Goal: Task Accomplishment & Management: Manage account settings

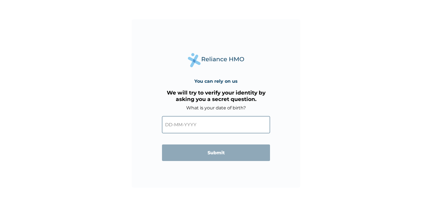
click at [174, 127] on input "text" at bounding box center [216, 124] width 108 height 17
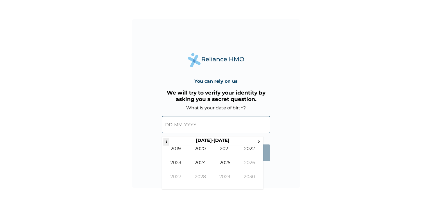
click at [165, 141] on span "‹" at bounding box center [166, 141] width 6 height 7
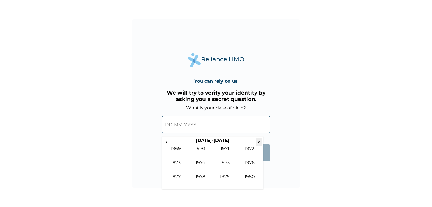
click at [257, 142] on span "›" at bounding box center [259, 141] width 6 height 7
click at [198, 163] on td "1984" at bounding box center [200, 167] width 25 height 14
click at [171, 163] on td "May" at bounding box center [175, 167] width 25 height 14
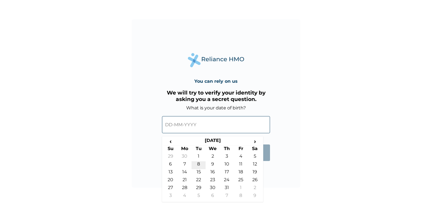
click at [200, 163] on td "8" at bounding box center [198, 166] width 14 height 8
type input "[DATE]"
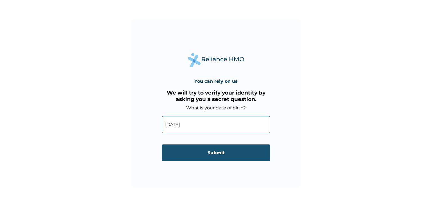
click at [212, 157] on input "Submit" at bounding box center [216, 153] width 108 height 17
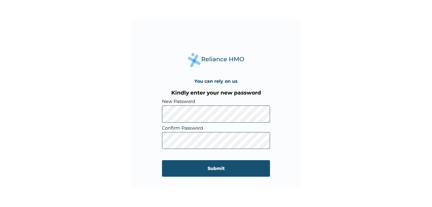
click at [218, 166] on input "Submit" at bounding box center [216, 168] width 108 height 17
